Goal: Obtain resource: Download file/media

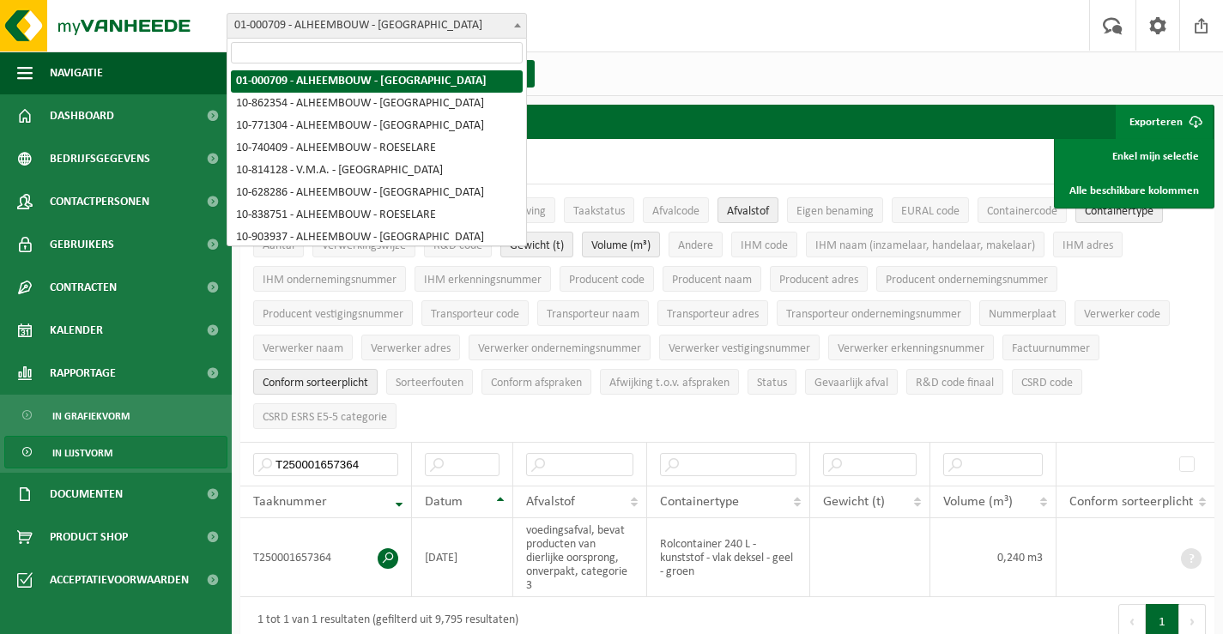
click at [518, 23] on b at bounding box center [517, 25] width 7 height 4
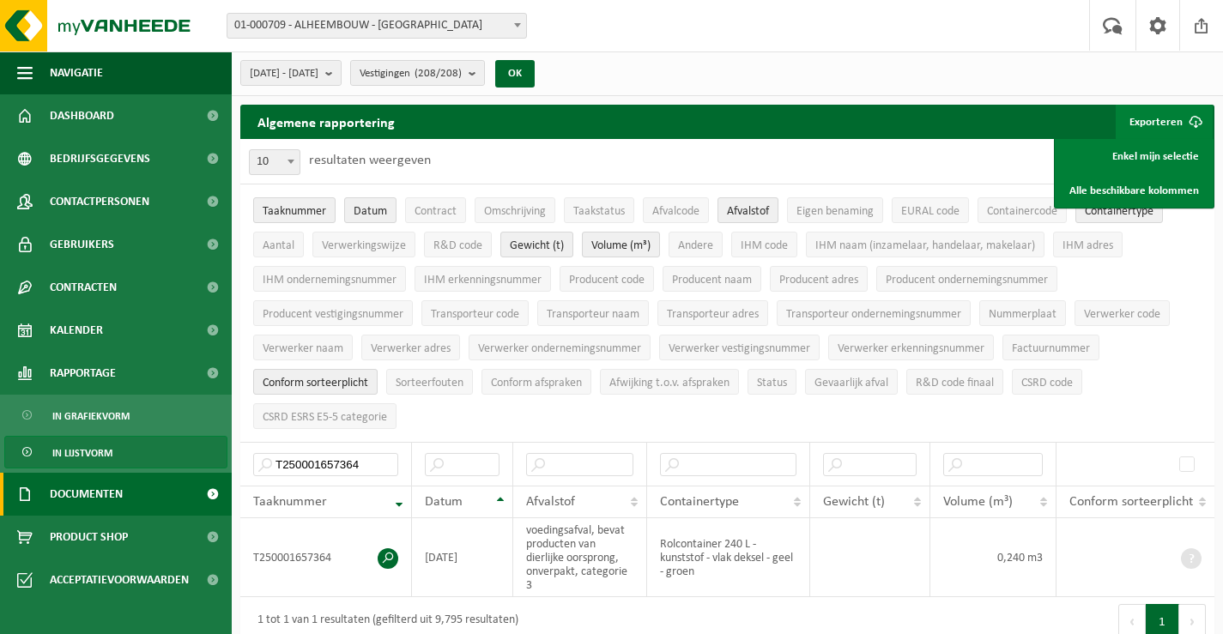
click at [70, 492] on span "Documenten" at bounding box center [86, 494] width 73 height 43
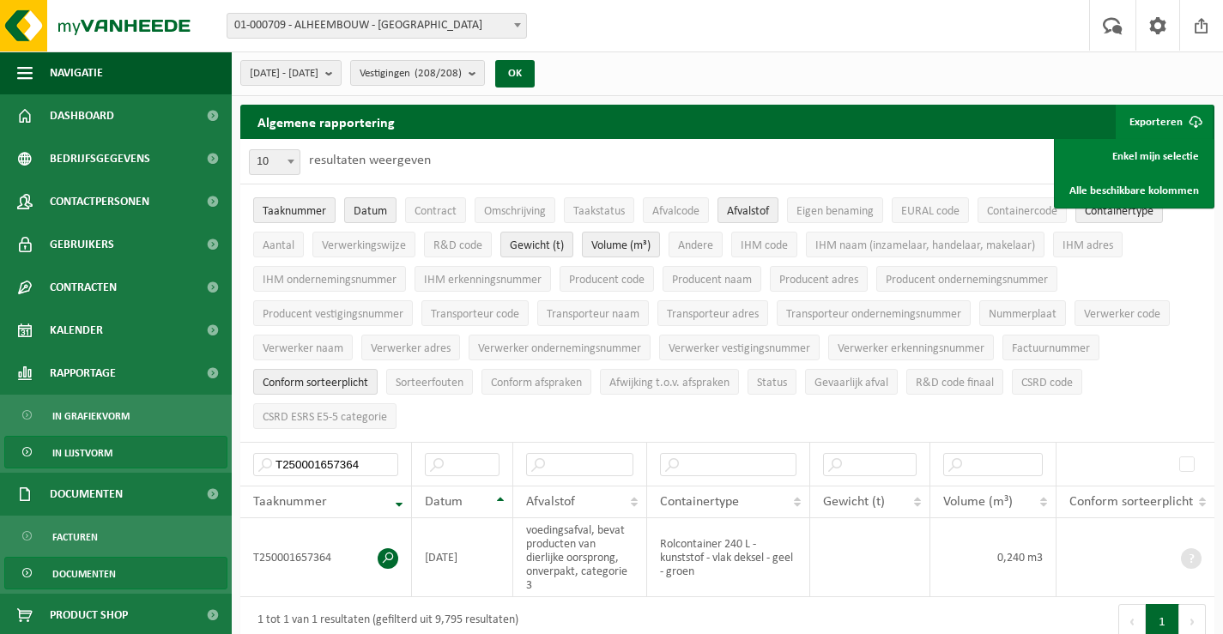
click at [71, 570] on span "Documenten" at bounding box center [84, 574] width 64 height 33
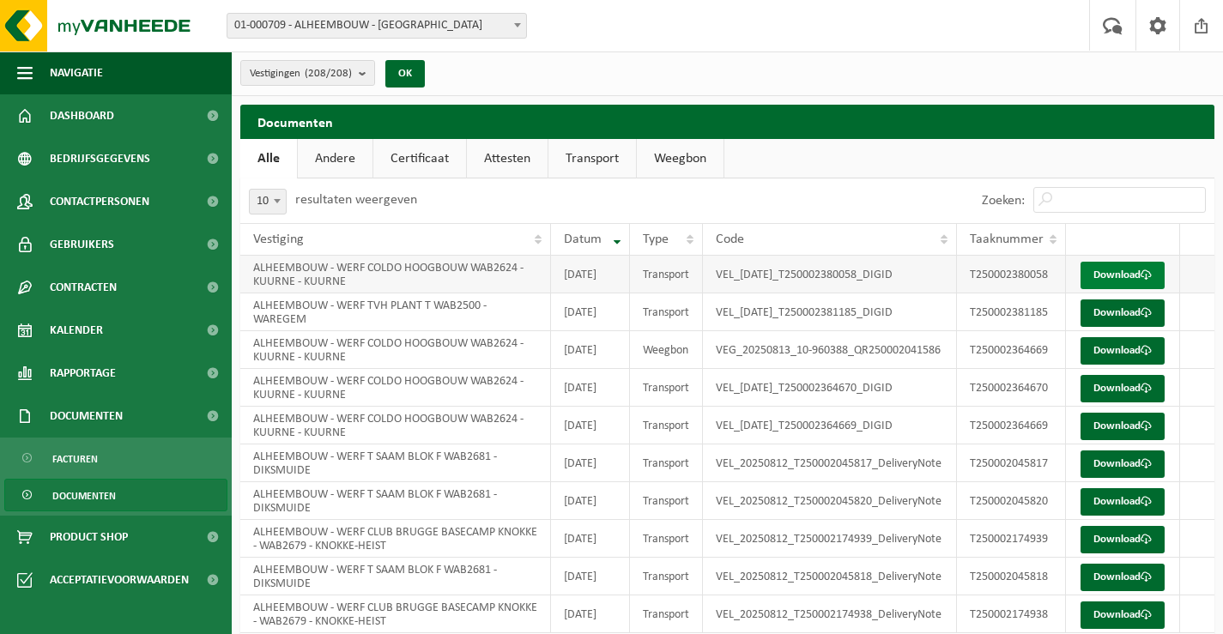
click at [1119, 276] on link "Download" at bounding box center [1123, 275] width 84 height 27
click at [1115, 325] on link "Download" at bounding box center [1123, 313] width 84 height 27
click at [1114, 365] on link "Download" at bounding box center [1123, 350] width 84 height 27
click at [1122, 403] on link "Download" at bounding box center [1123, 388] width 84 height 27
click at [1112, 440] on link "Download" at bounding box center [1123, 426] width 84 height 27
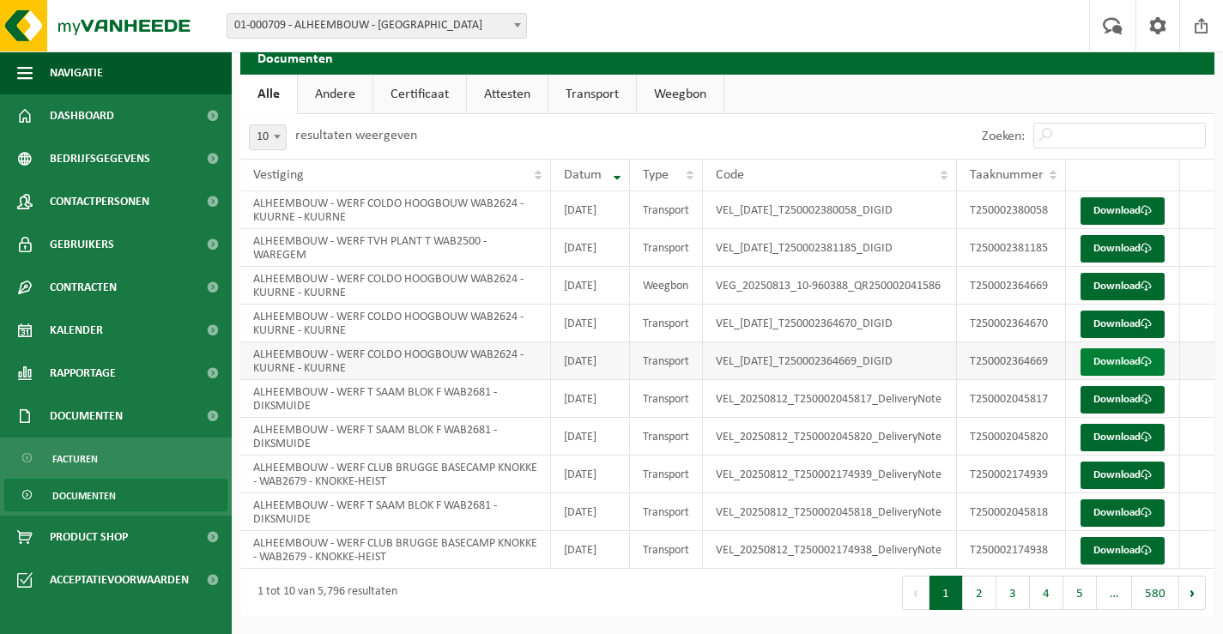
scroll to position [172, 0]
click at [1127, 386] on link "Download" at bounding box center [1123, 399] width 84 height 27
click at [1113, 424] on link "Download" at bounding box center [1123, 437] width 84 height 27
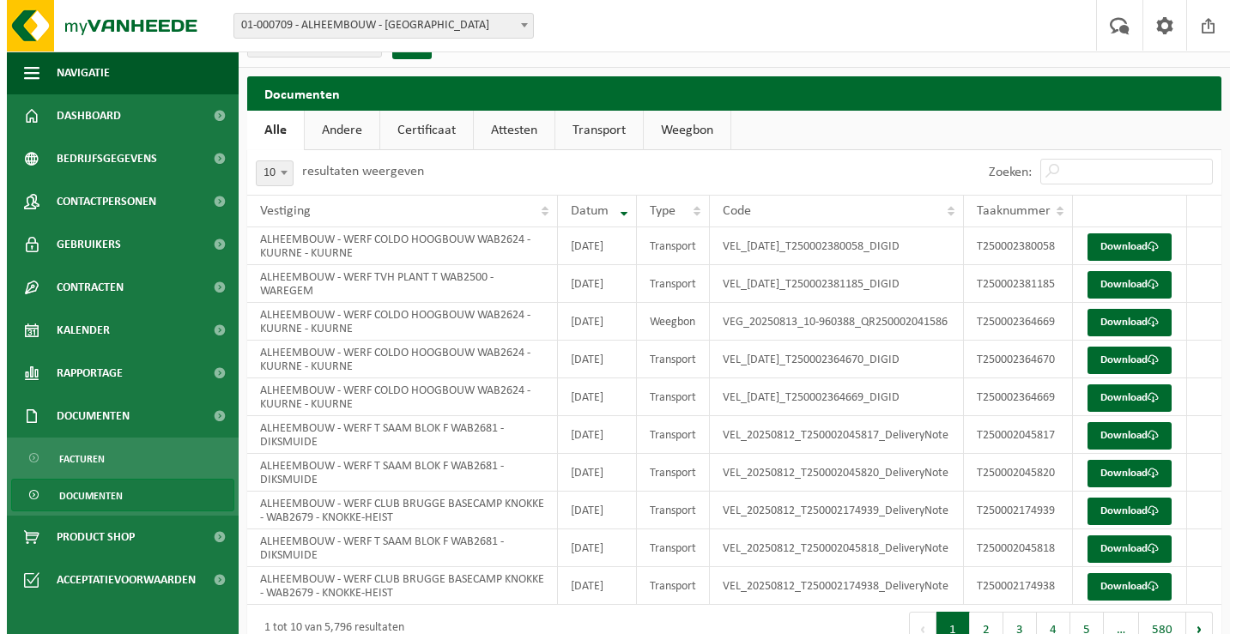
scroll to position [0, 0]
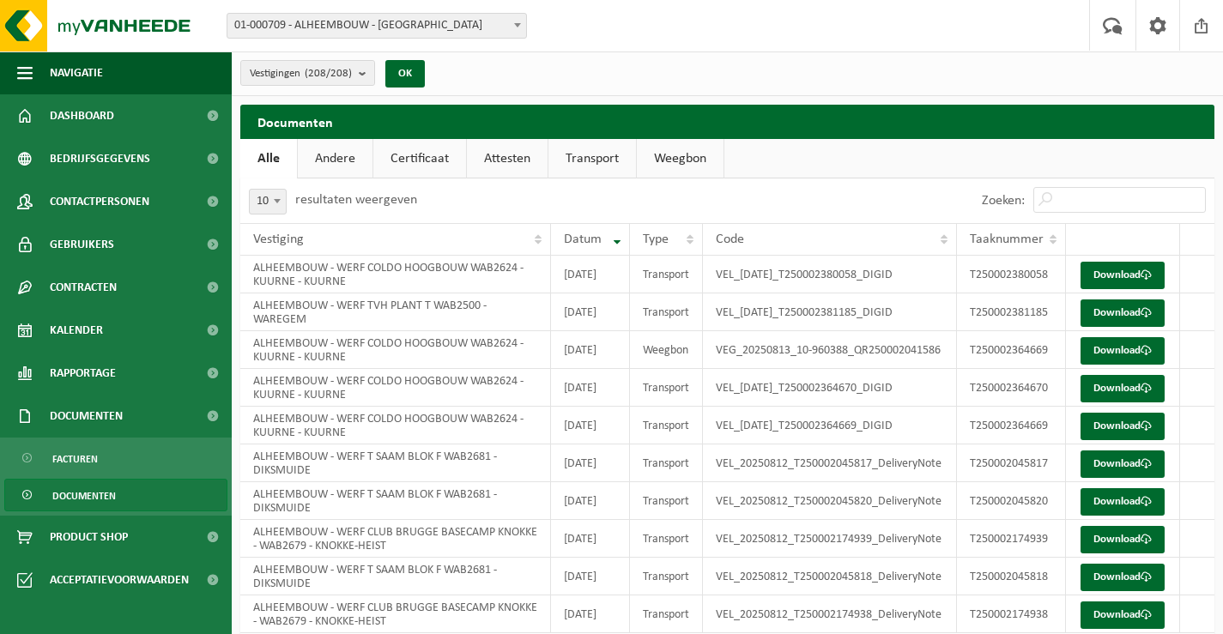
click at [510, 155] on link "Attesten" at bounding box center [507, 158] width 81 height 39
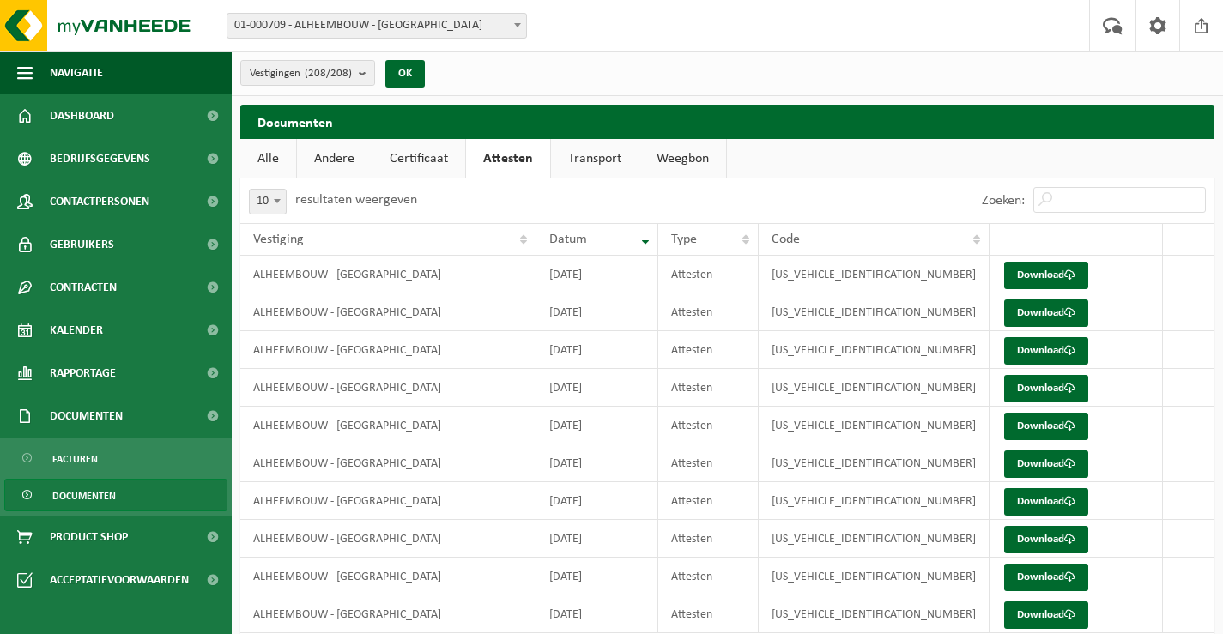
click at [587, 151] on link "Transport" at bounding box center [595, 158] width 88 height 39
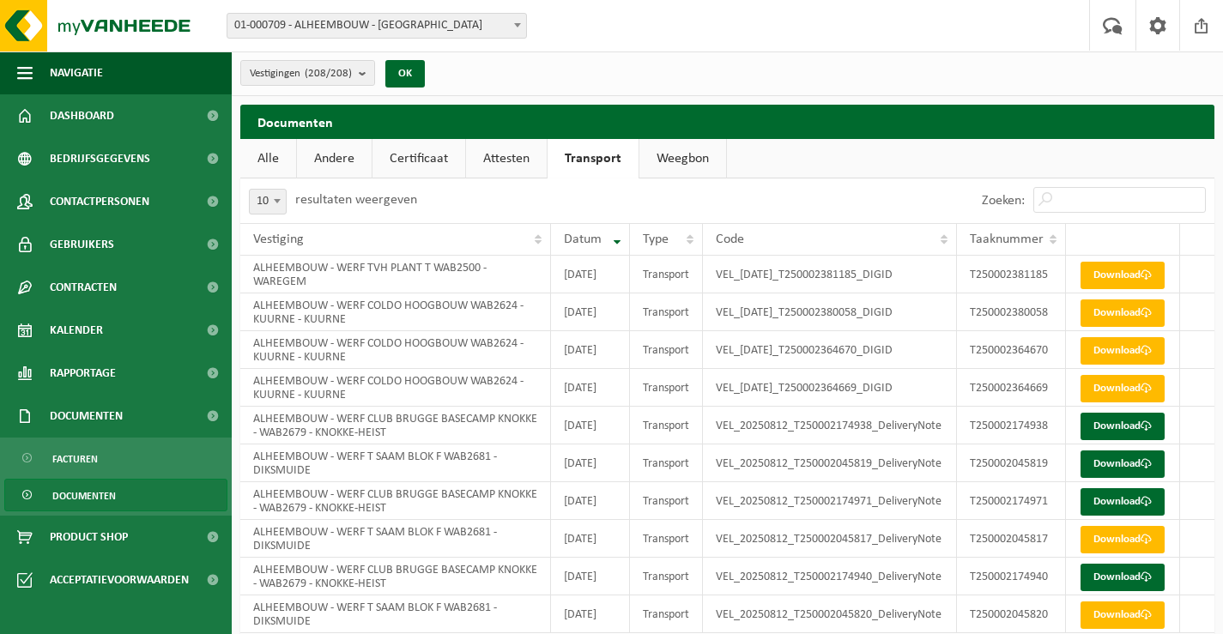
click at [674, 150] on link "Weegbon" at bounding box center [682, 158] width 87 height 39
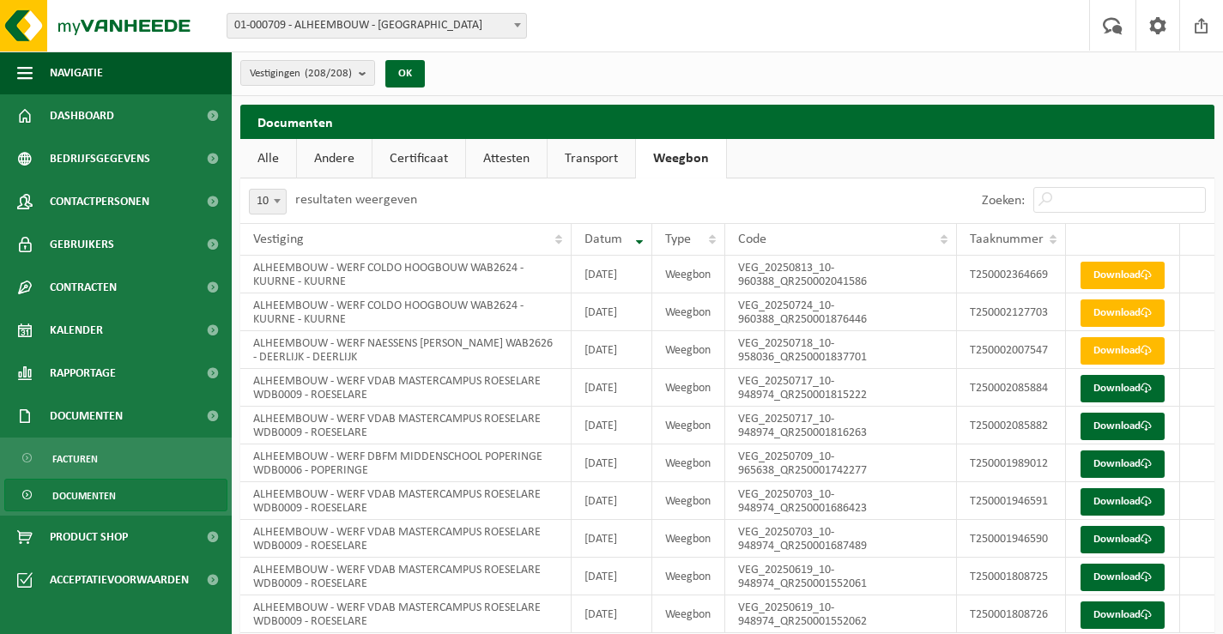
click at [505, 162] on link "Attesten" at bounding box center [506, 158] width 81 height 39
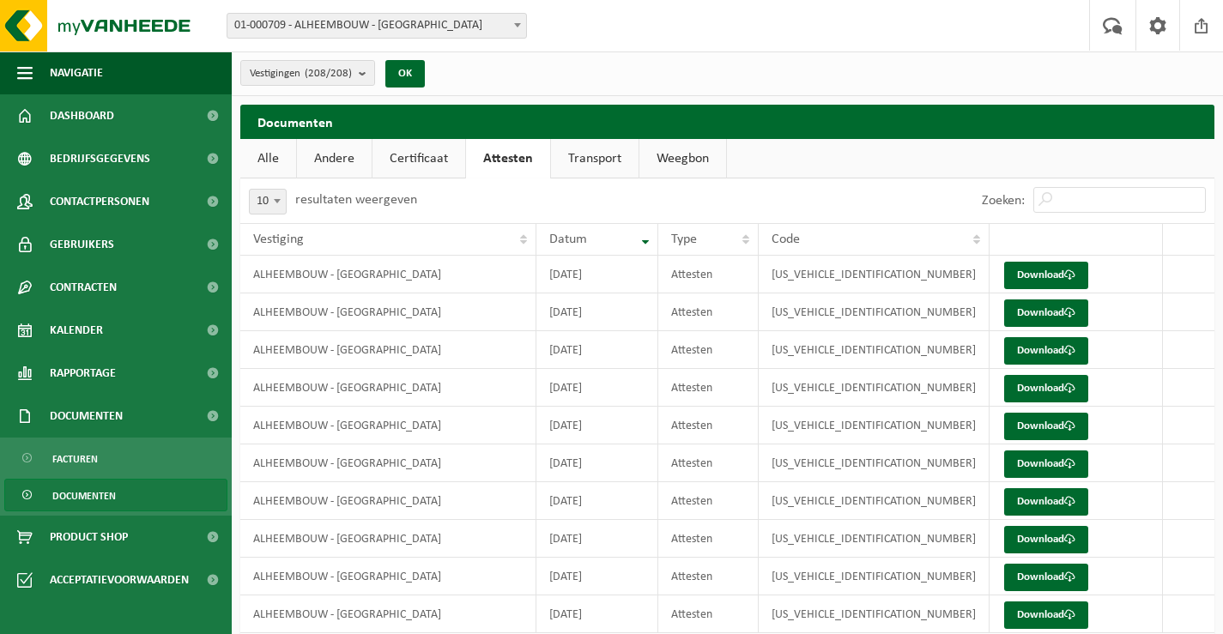
click at [607, 156] on link "Transport" at bounding box center [595, 158] width 88 height 39
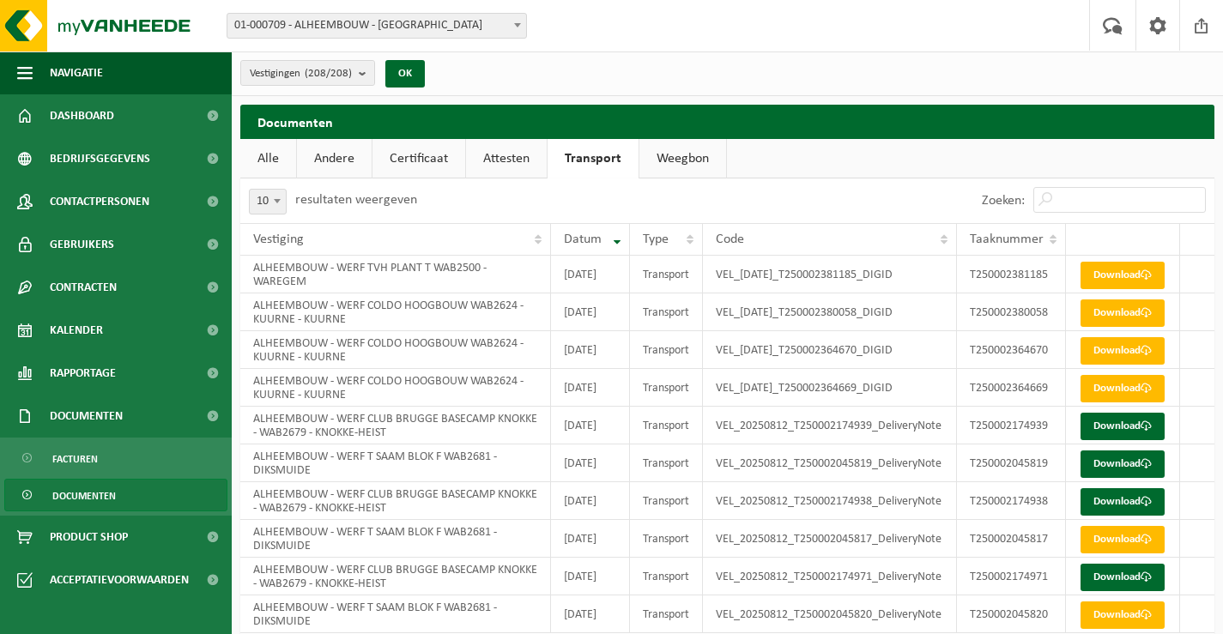
click at [331, 160] on link "Andere" at bounding box center [334, 158] width 75 height 39
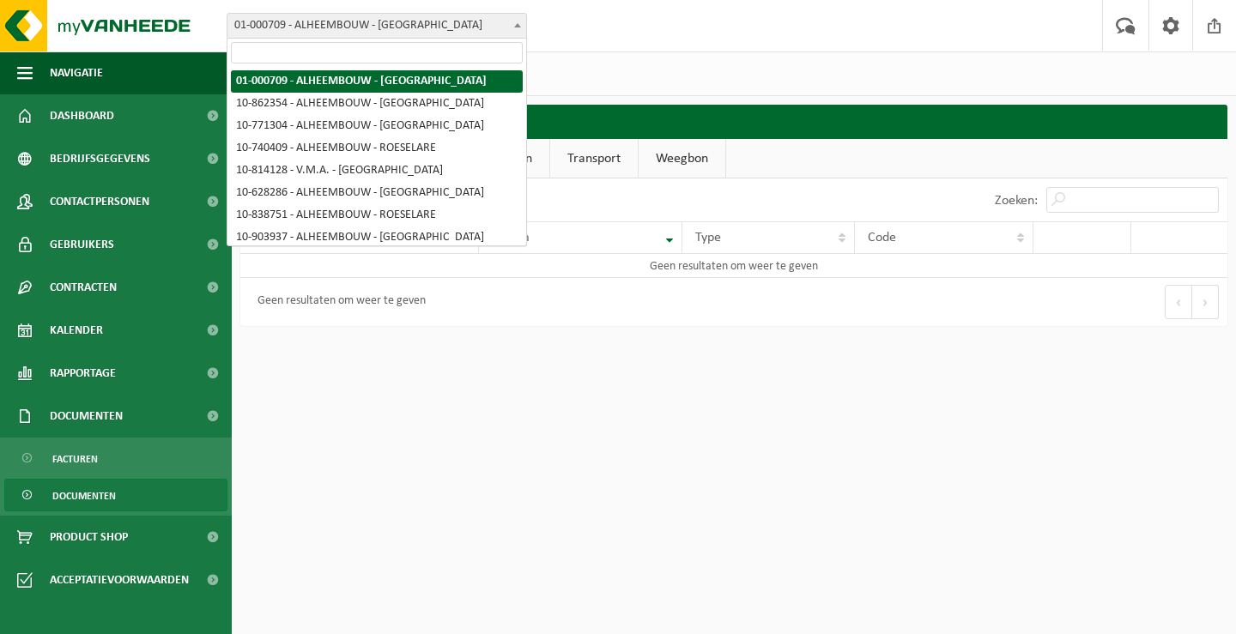
click at [516, 21] on span at bounding box center [517, 25] width 17 height 22
click at [459, 50] on input "search" at bounding box center [377, 52] width 292 height 21
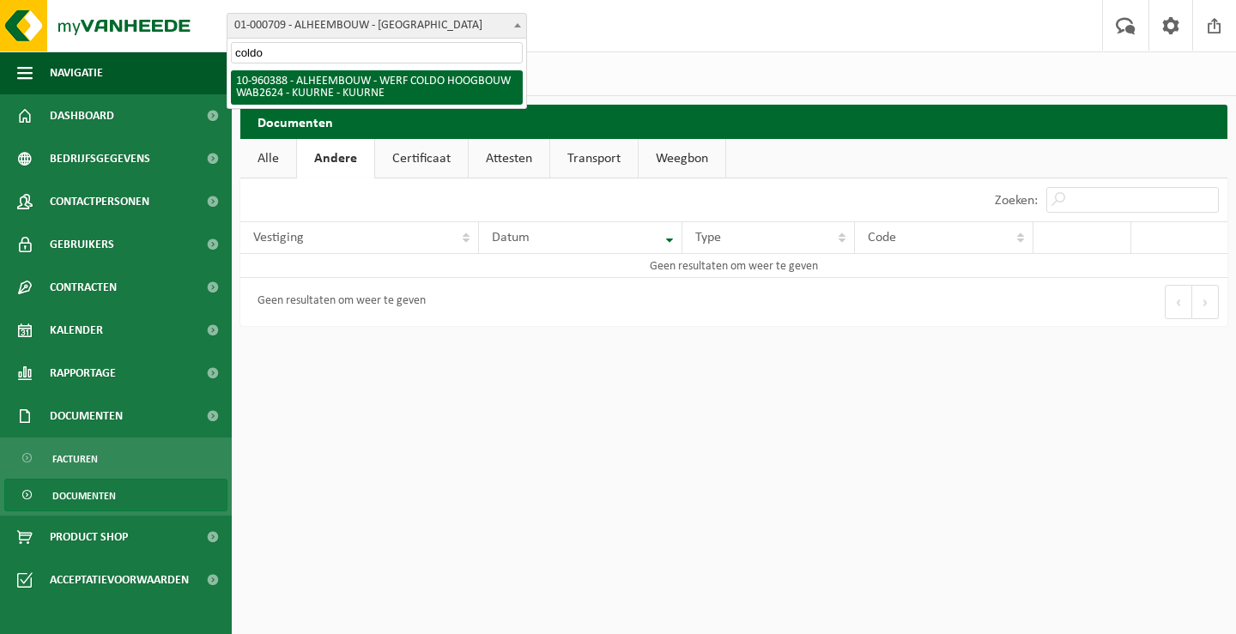
type input "coldo"
select select "149391"
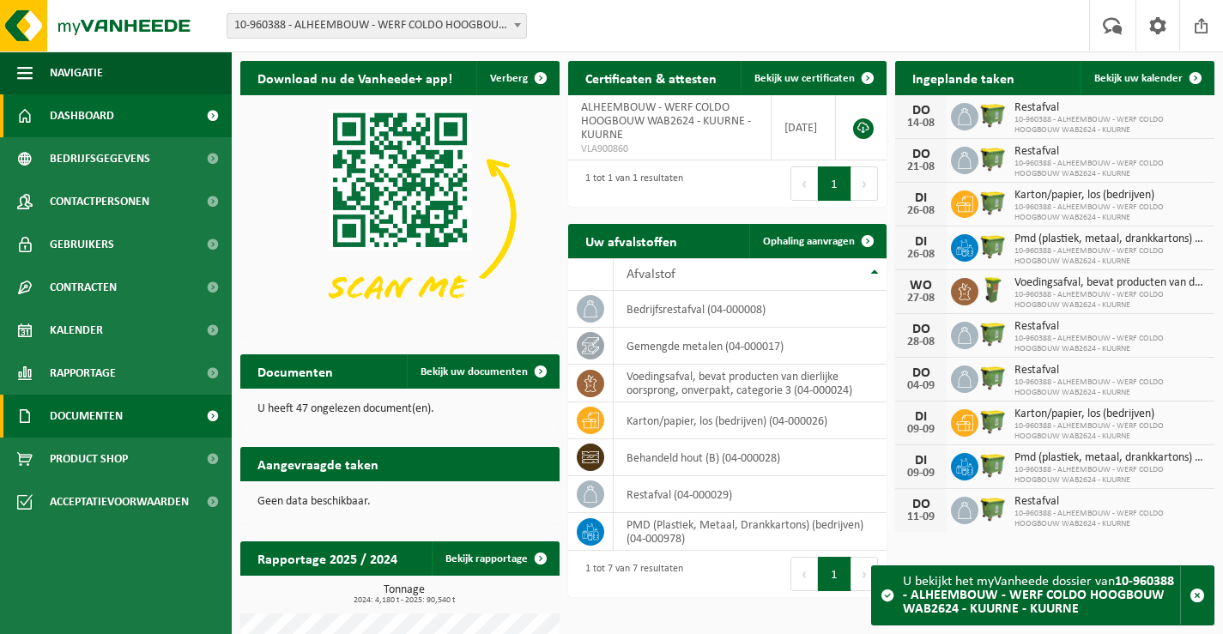
click at [91, 408] on span "Documenten" at bounding box center [86, 416] width 73 height 43
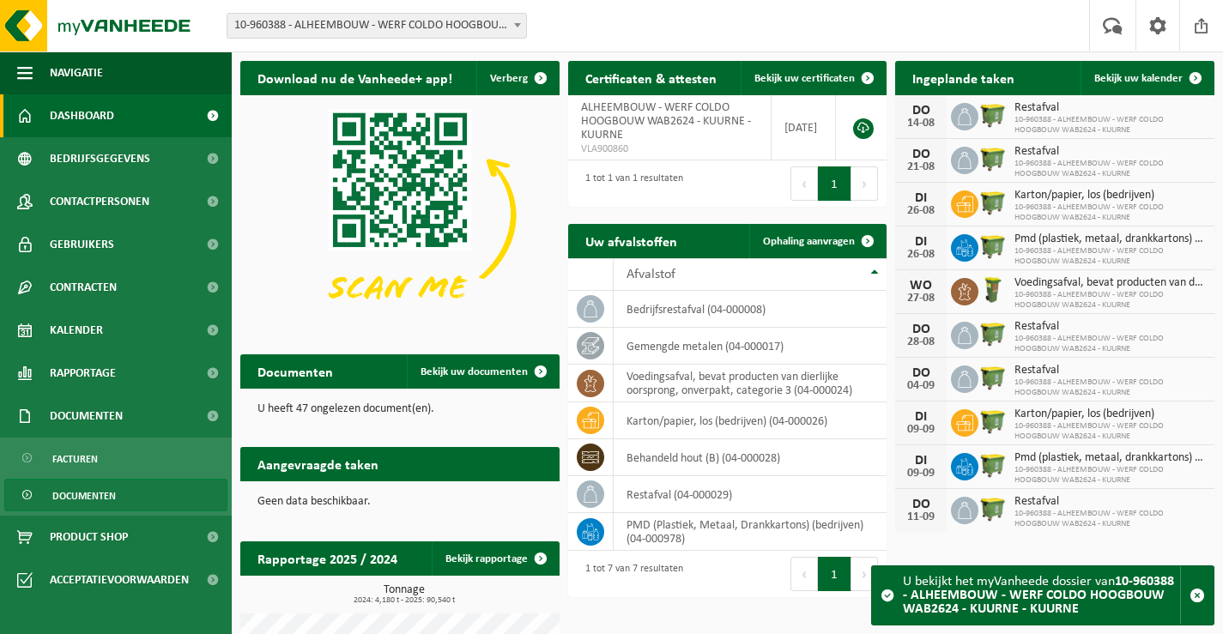
click at [98, 497] on span "Documenten" at bounding box center [84, 496] width 64 height 33
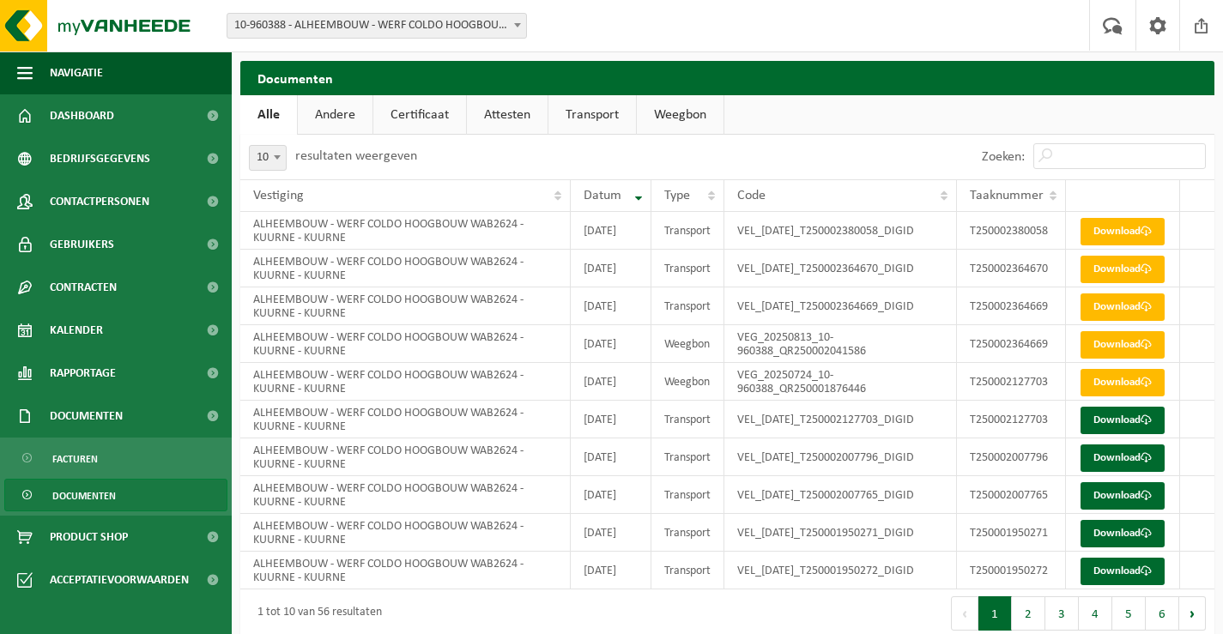
click at [681, 111] on link "Weegbon" at bounding box center [680, 114] width 87 height 39
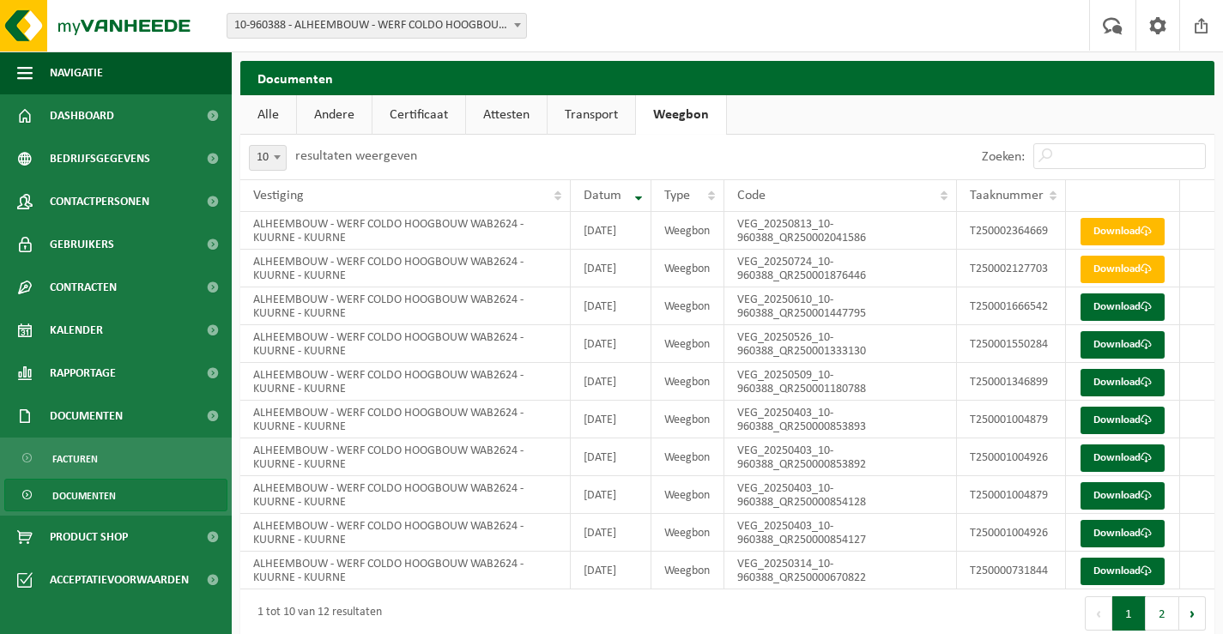
click at [592, 117] on link "Transport" at bounding box center [592, 114] width 88 height 39
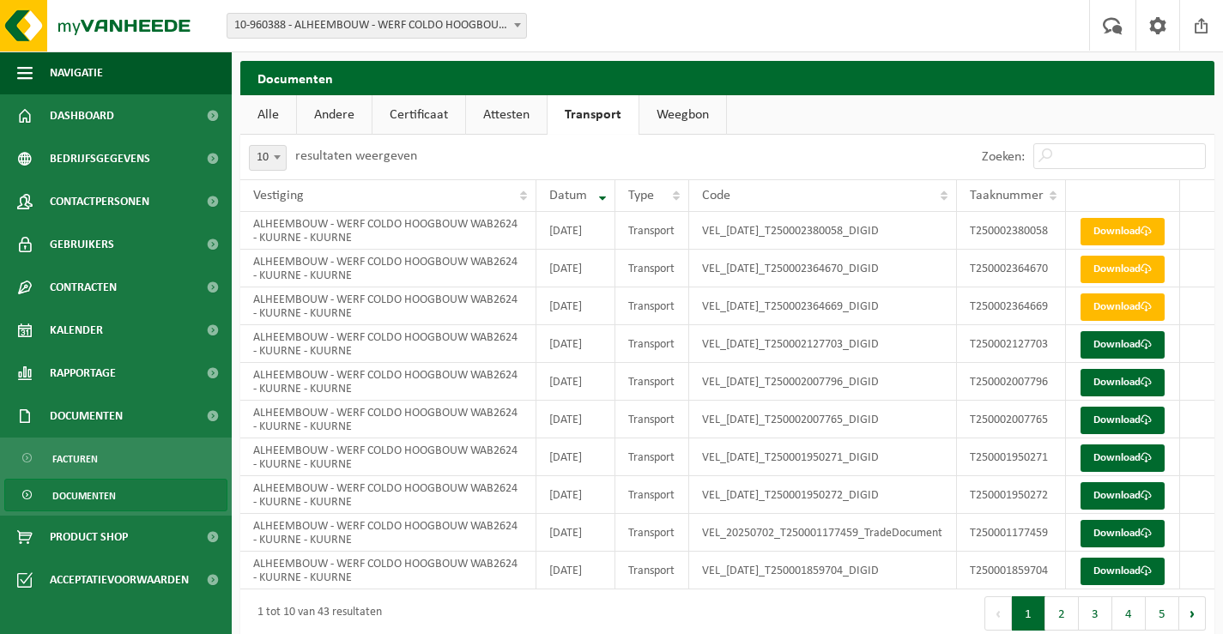
click at [515, 112] on link "Attesten" at bounding box center [506, 114] width 81 height 39
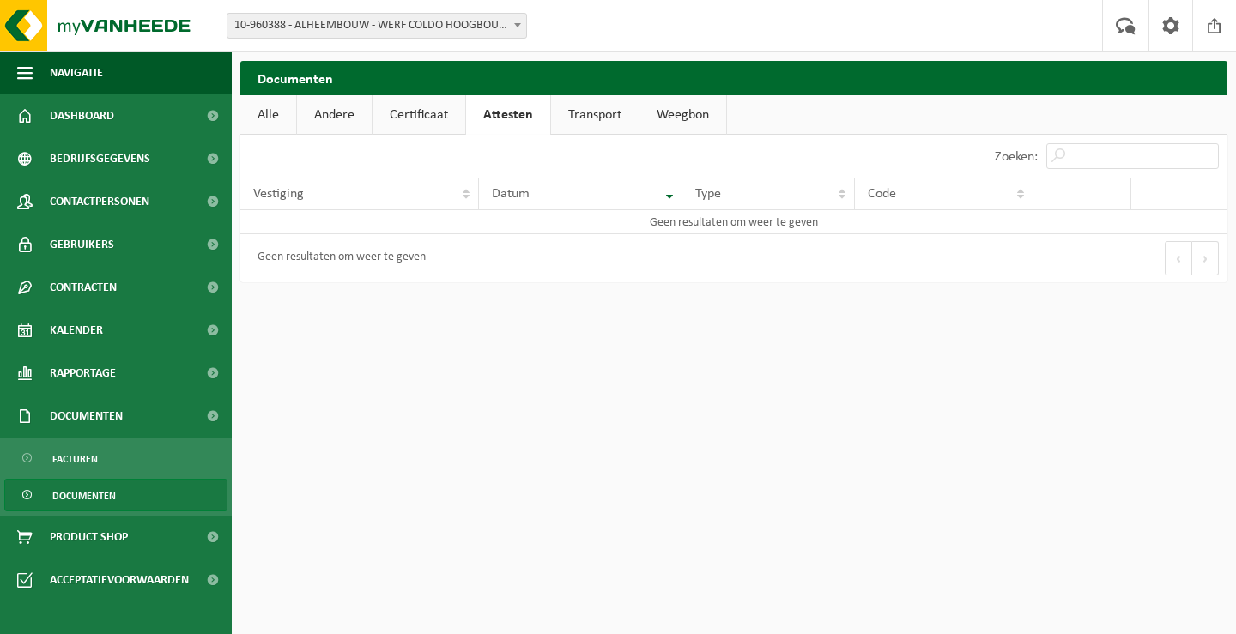
click at [409, 114] on link "Certificaat" at bounding box center [418, 114] width 93 height 39
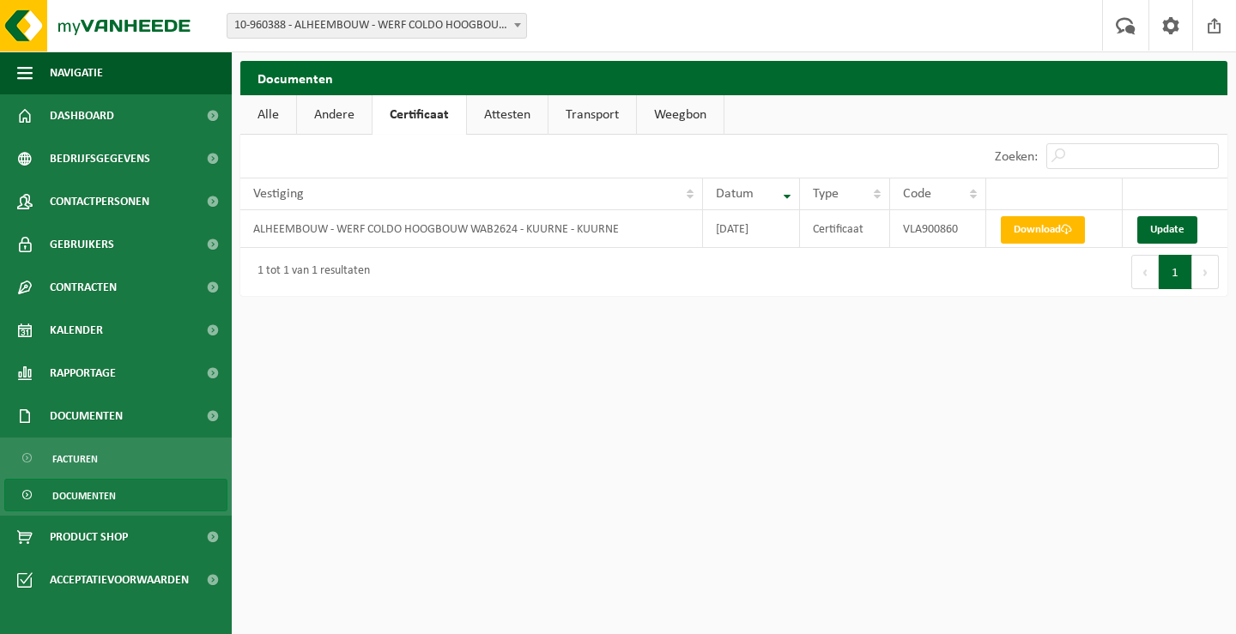
click at [335, 113] on link "Andere" at bounding box center [334, 114] width 75 height 39
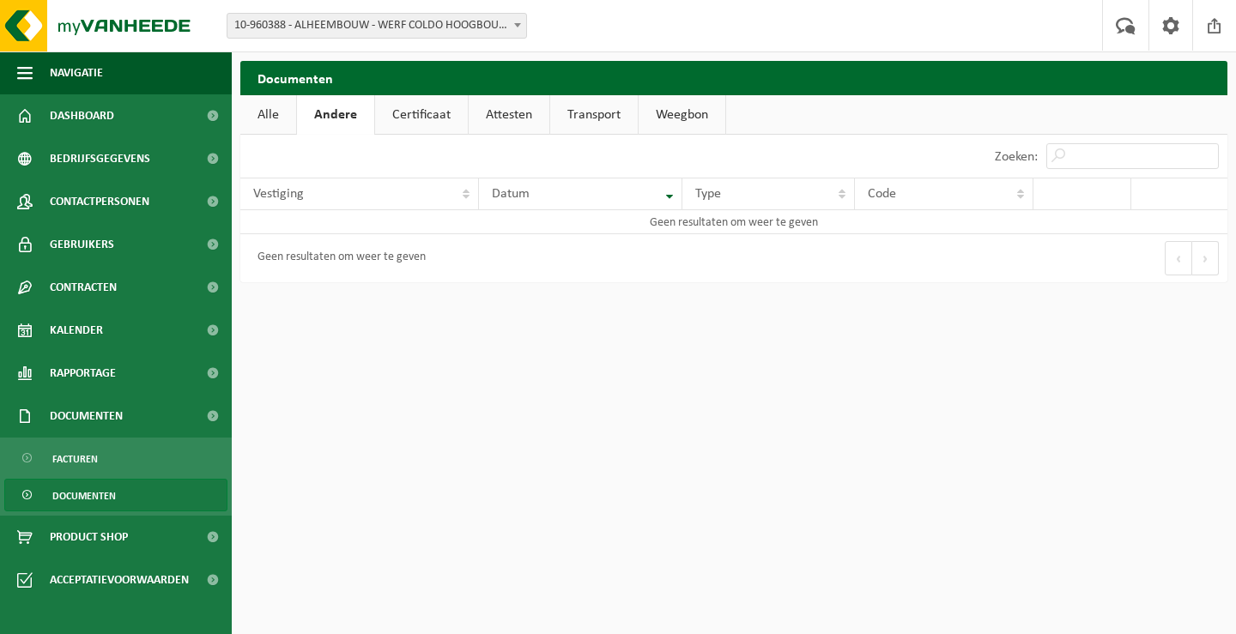
click at [498, 116] on link "Attesten" at bounding box center [509, 114] width 81 height 39
click at [522, 28] on span at bounding box center [517, 25] width 17 height 22
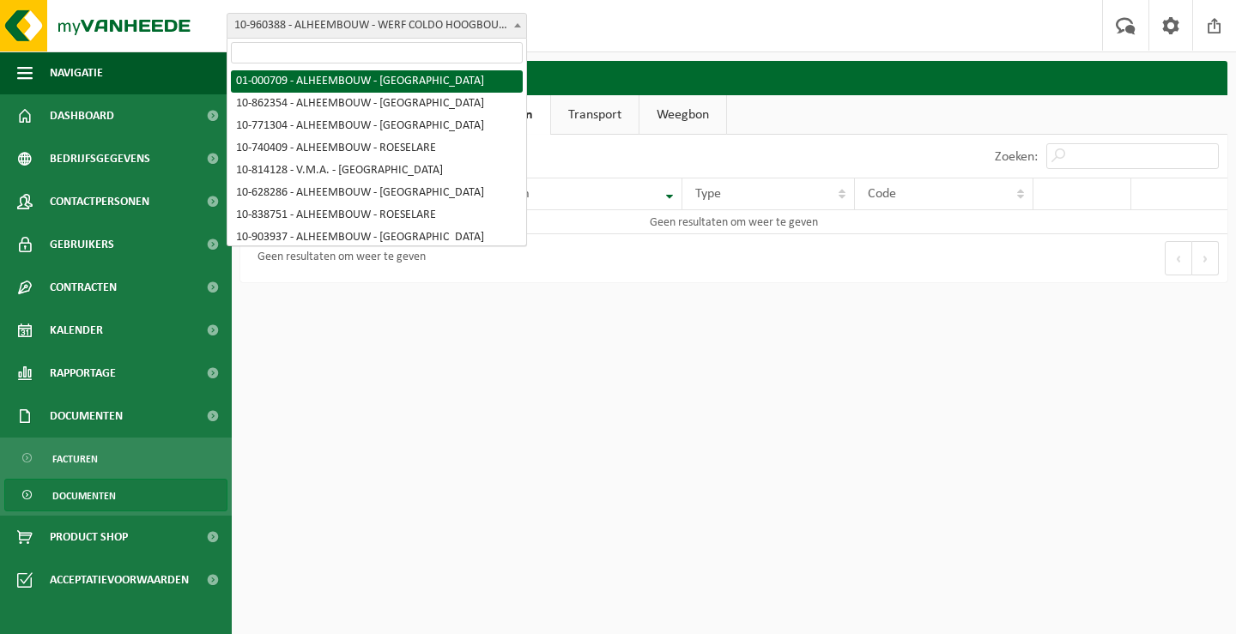
select select "84"
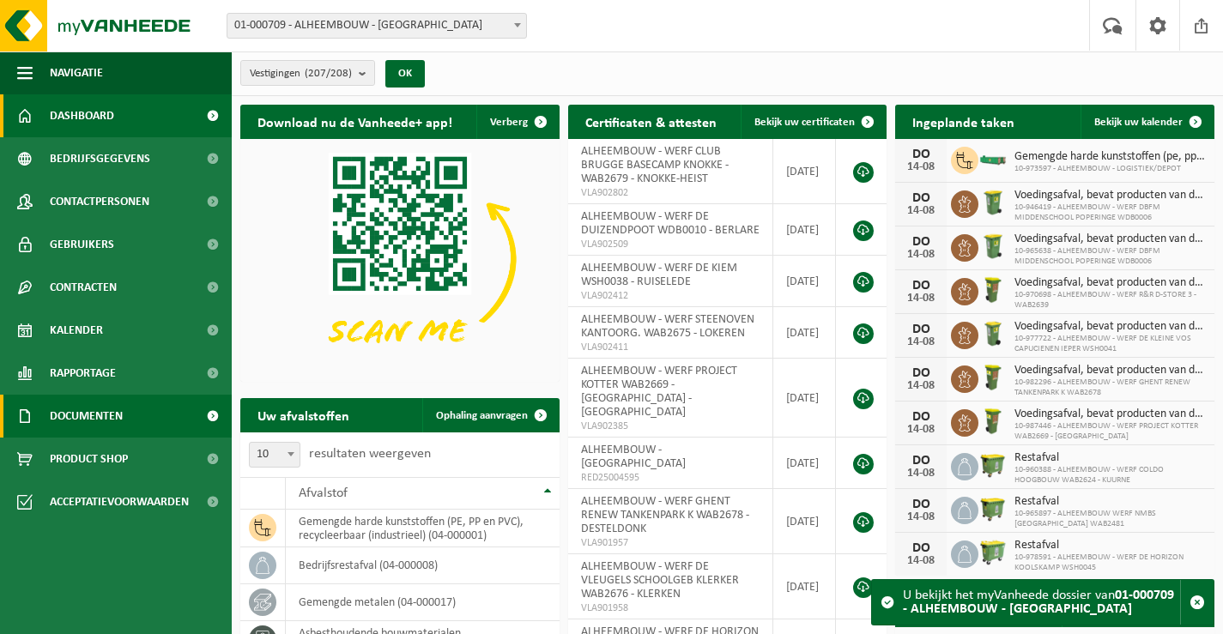
click at [77, 412] on span "Documenten" at bounding box center [86, 416] width 73 height 43
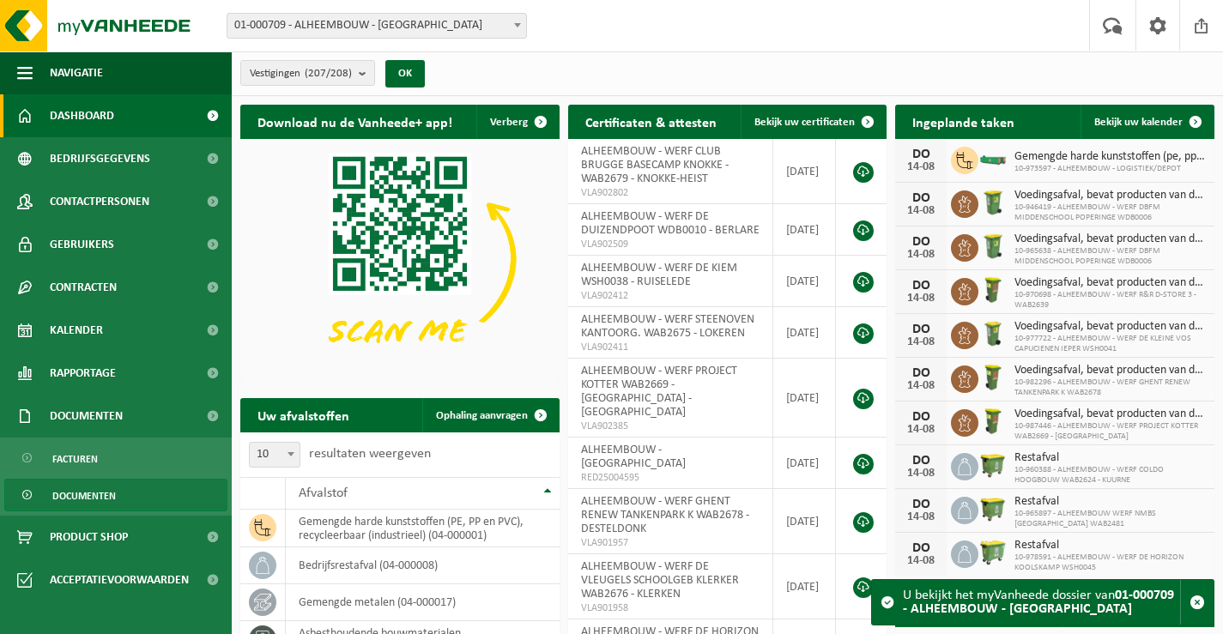
click at [66, 489] on span "Documenten" at bounding box center [84, 496] width 64 height 33
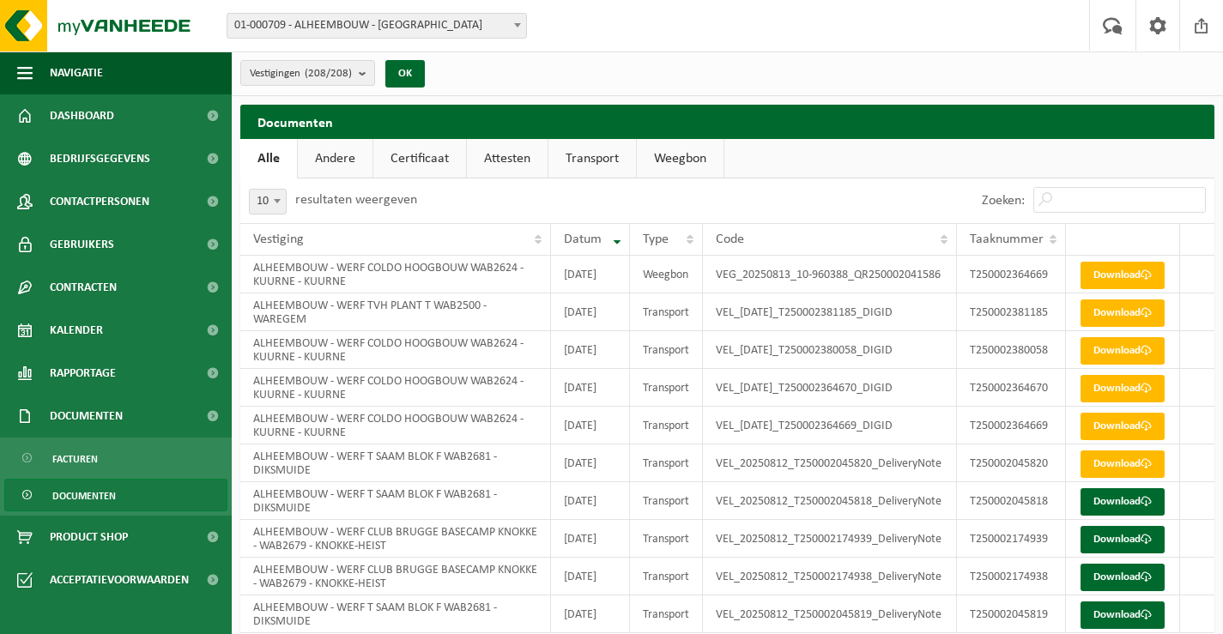
click at [511, 149] on link "Attesten" at bounding box center [507, 158] width 81 height 39
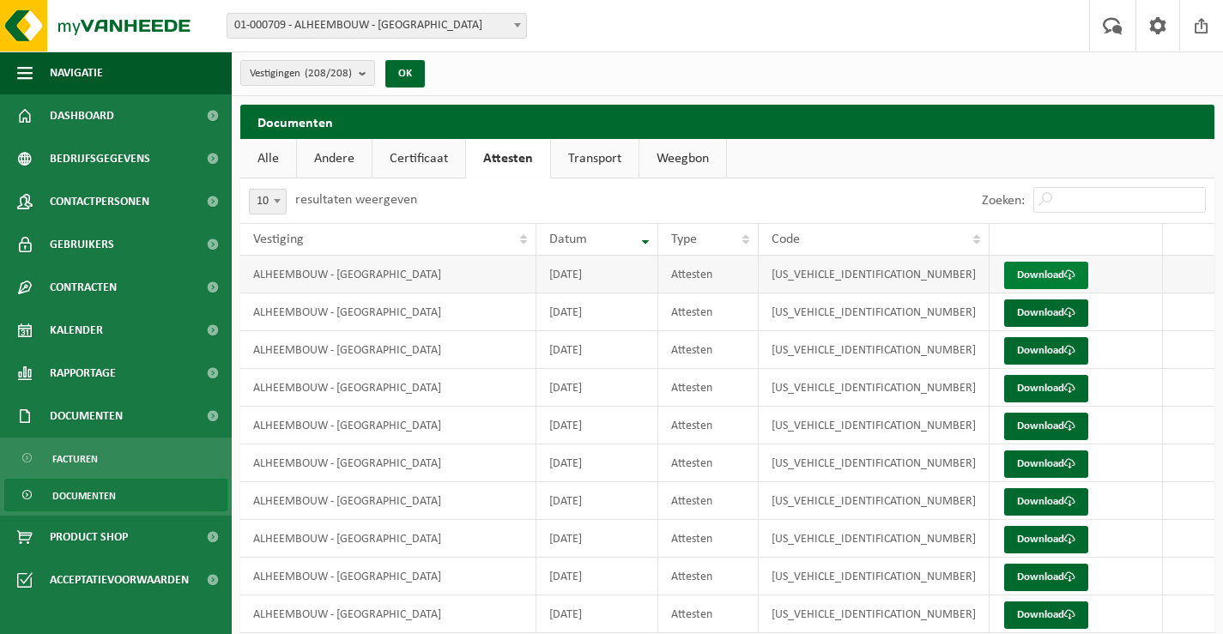
click at [1038, 275] on link "Download" at bounding box center [1046, 275] width 84 height 27
click at [1027, 272] on link "Download" at bounding box center [1046, 275] width 84 height 27
click at [70, 496] on span "Documenten" at bounding box center [84, 496] width 64 height 33
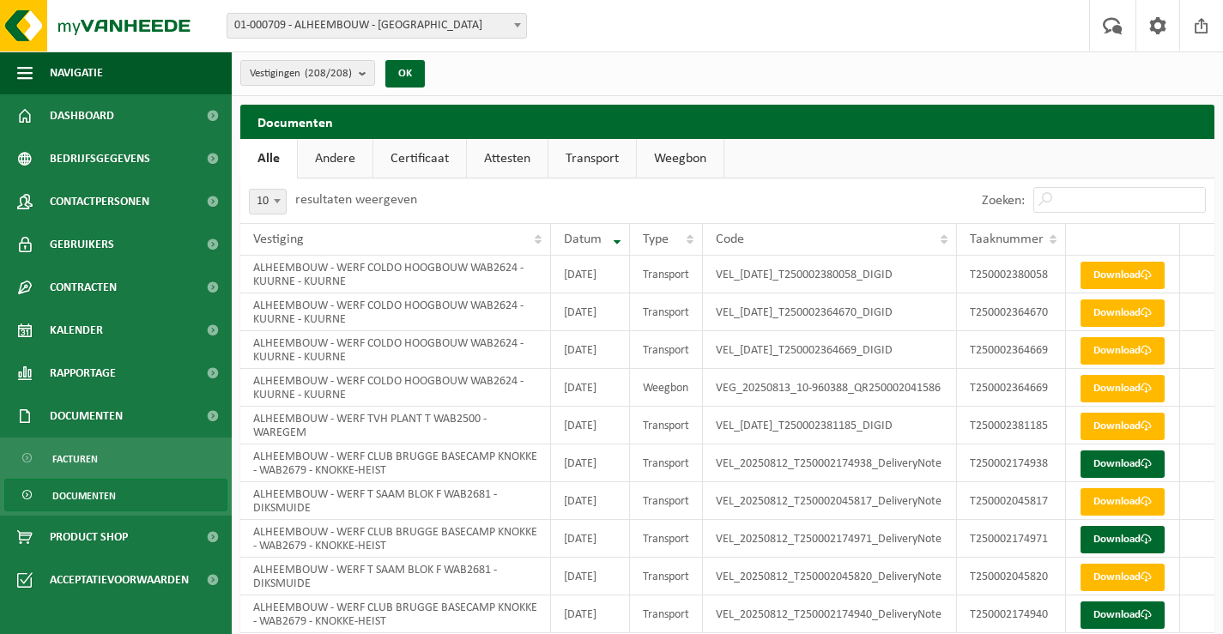
click at [518, 25] on b at bounding box center [517, 25] width 7 height 4
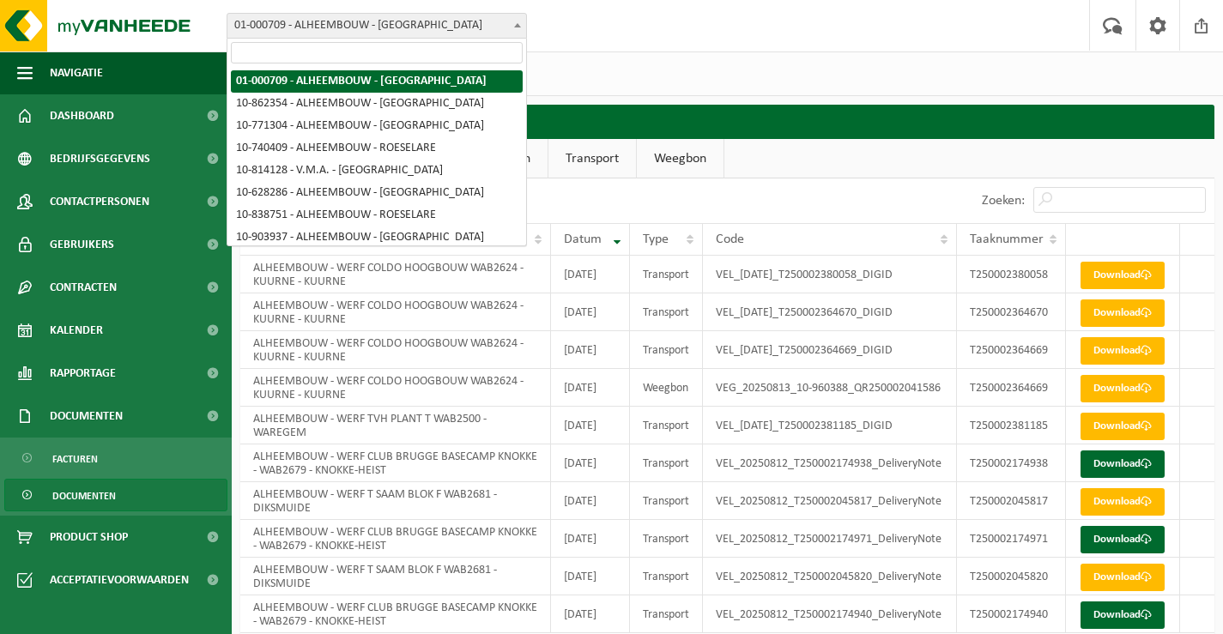
click at [415, 60] on input "search" at bounding box center [377, 52] width 292 height 21
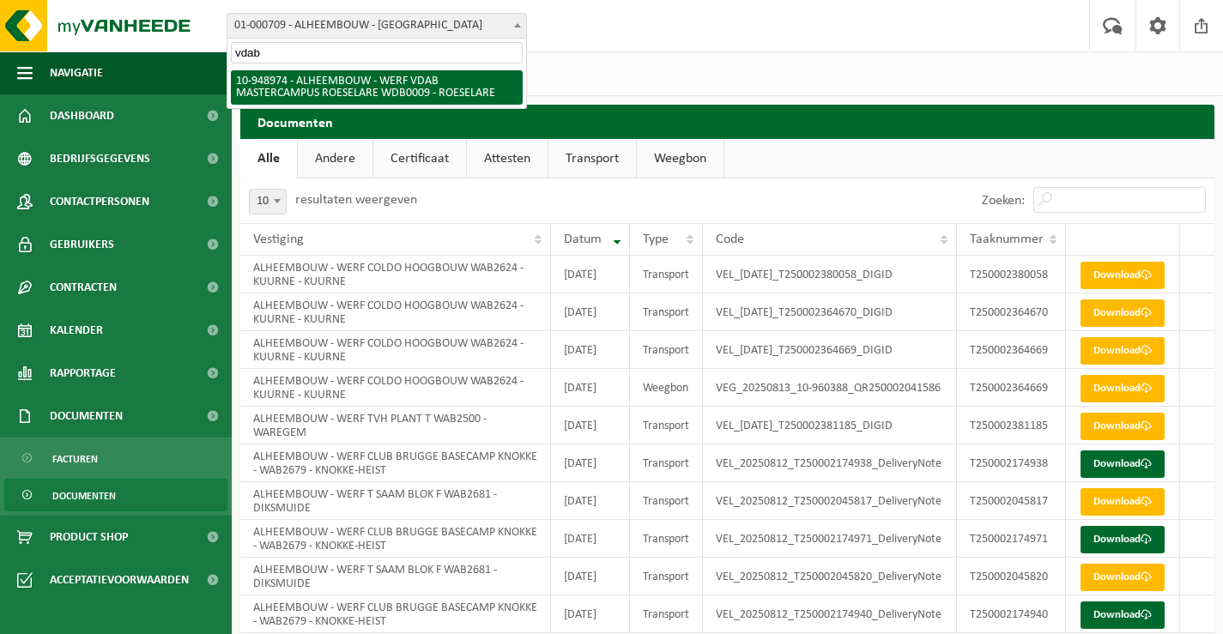
type input "vdab"
select select "142920"
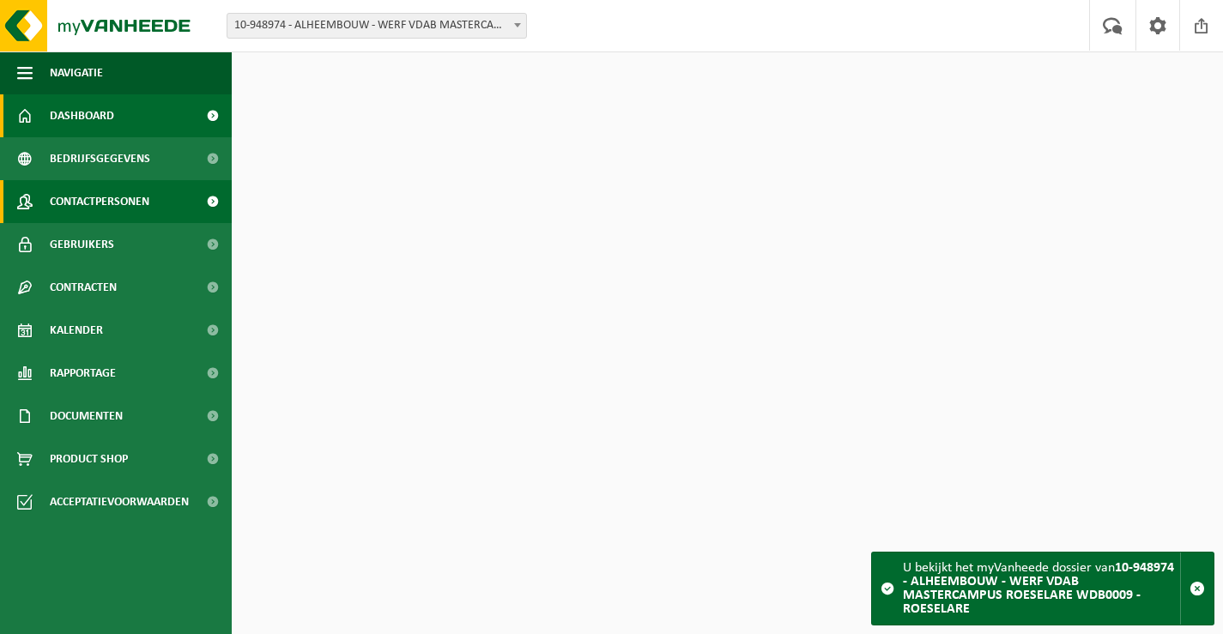
click at [124, 197] on span "Contactpersonen" at bounding box center [100, 201] width 100 height 43
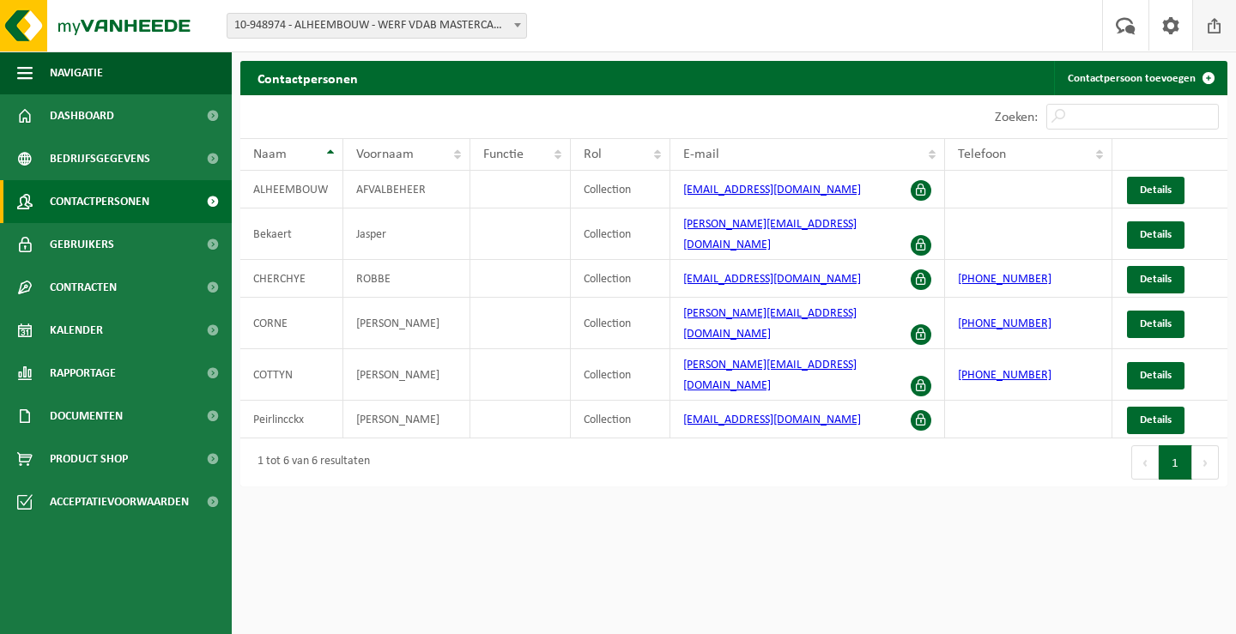
click at [1214, 25] on span at bounding box center [1215, 25] width 26 height 51
